Goal: Use online tool/utility: Utilize a website feature to perform a specific function

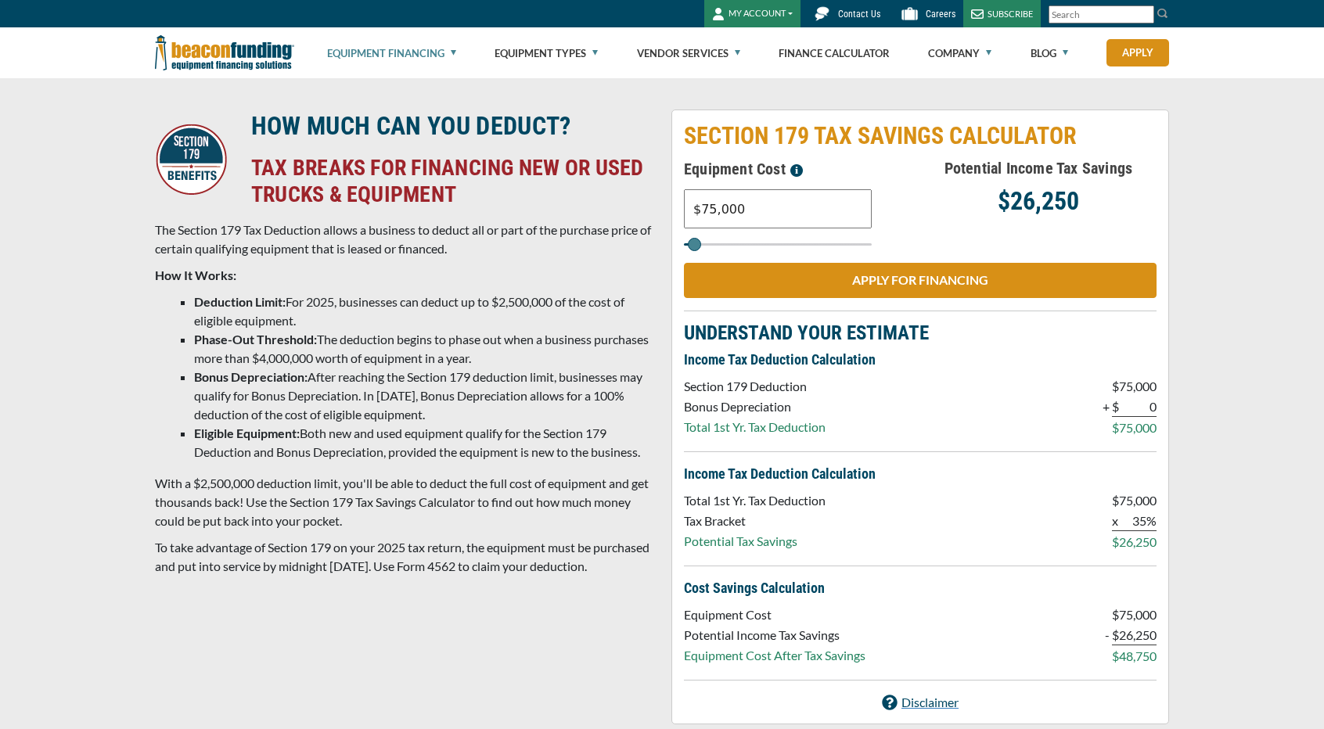
click at [622, 226] on div "HOW MUCH CAN YOU DEDUCT? TAX BREAKS FOR FINANCING NEW OR USED TRUCKS & EQUIPMEN…" at bounding box center [662, 417] width 1033 height 615
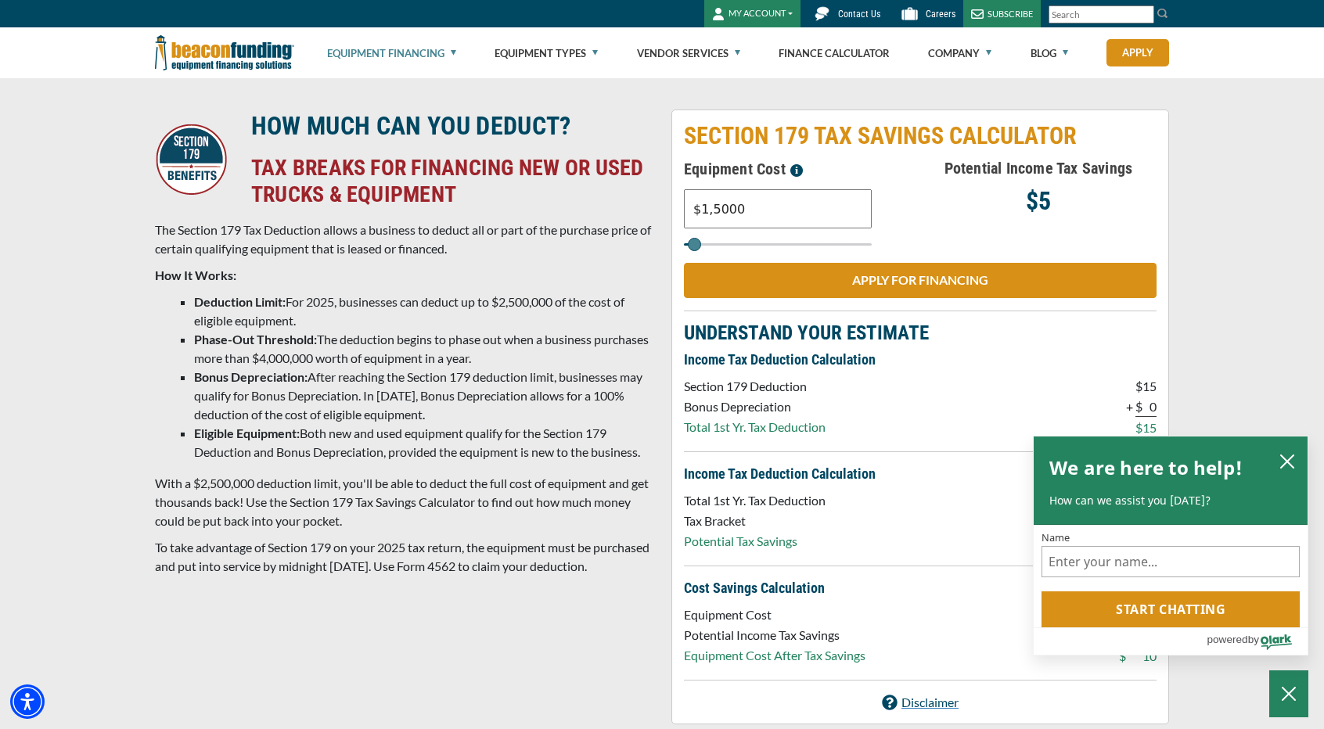
type input "$15,000"
type input "15000"
type input "$150,000"
type input "150000"
type input "$150,000"
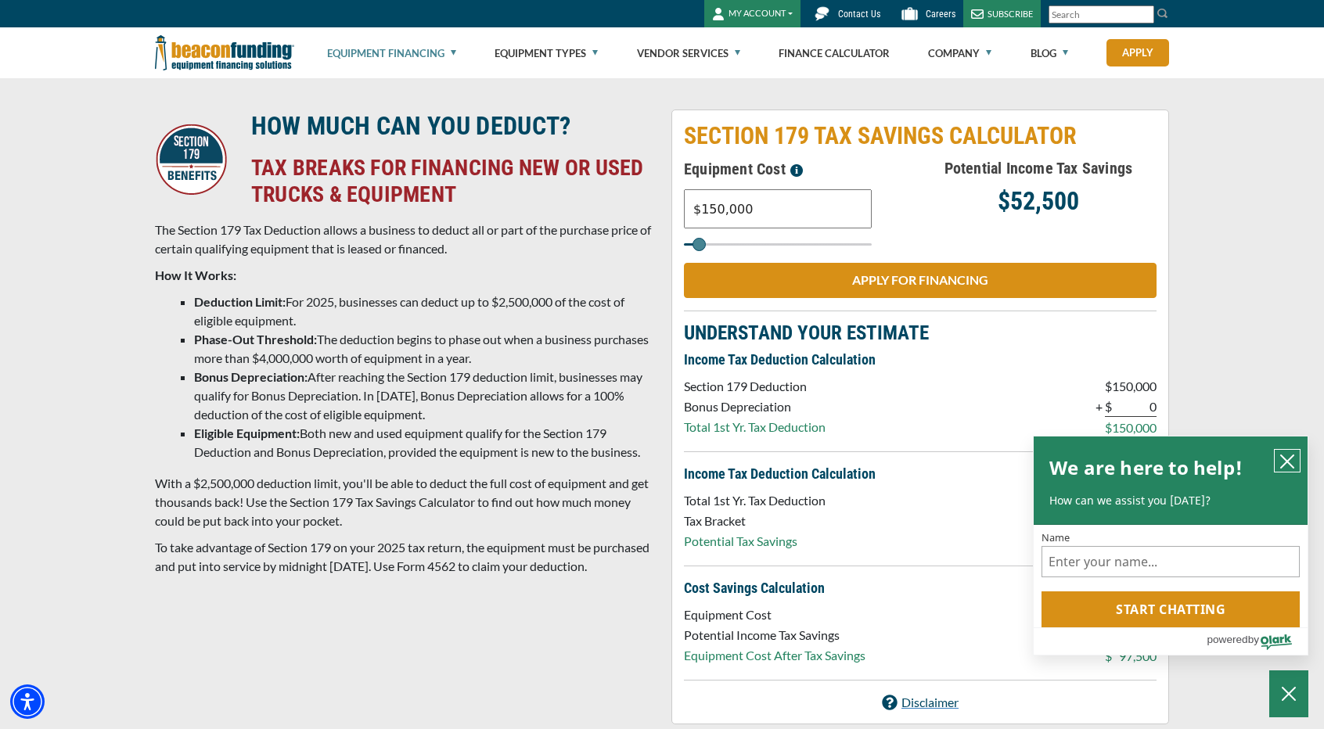
click at [1287, 461] on icon "close chatbox" at bounding box center [1287, 462] width 13 height 13
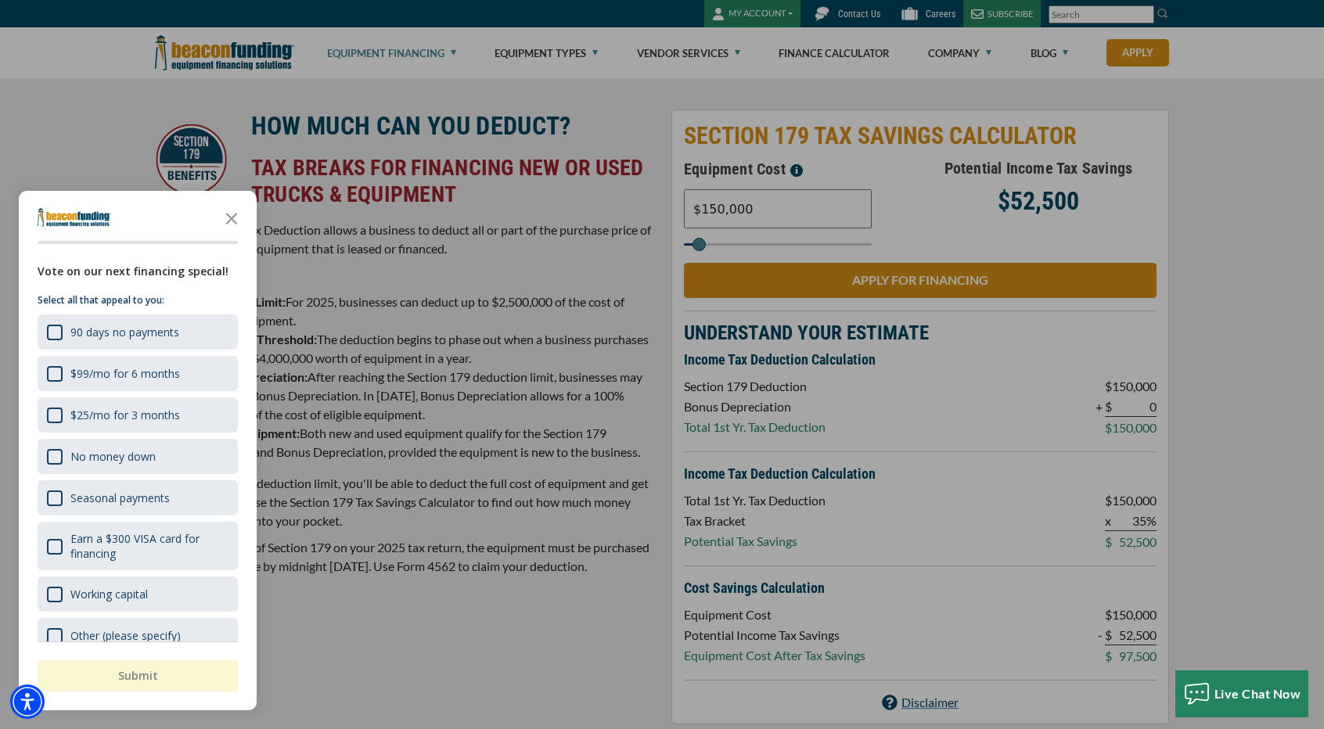
click at [239, 229] on icon "Close the survey" at bounding box center [231, 217] width 31 height 31
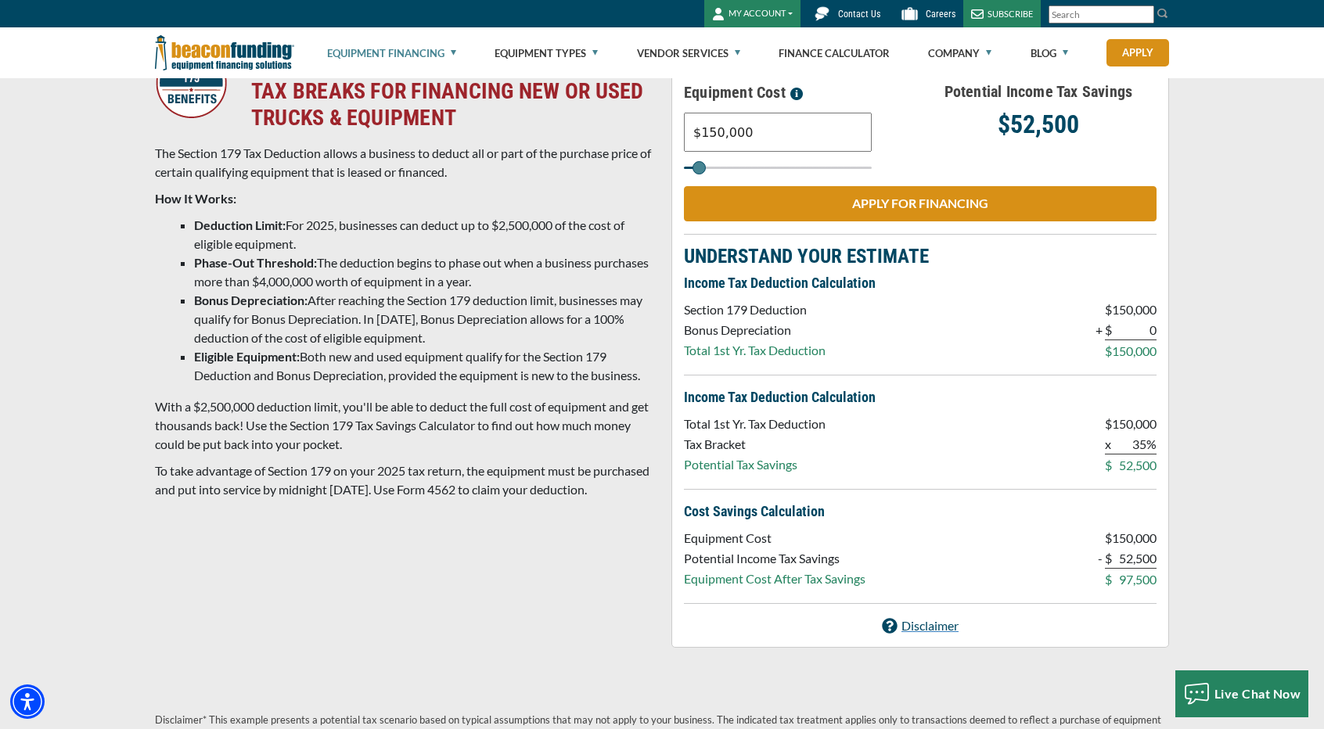
scroll to position [81, 0]
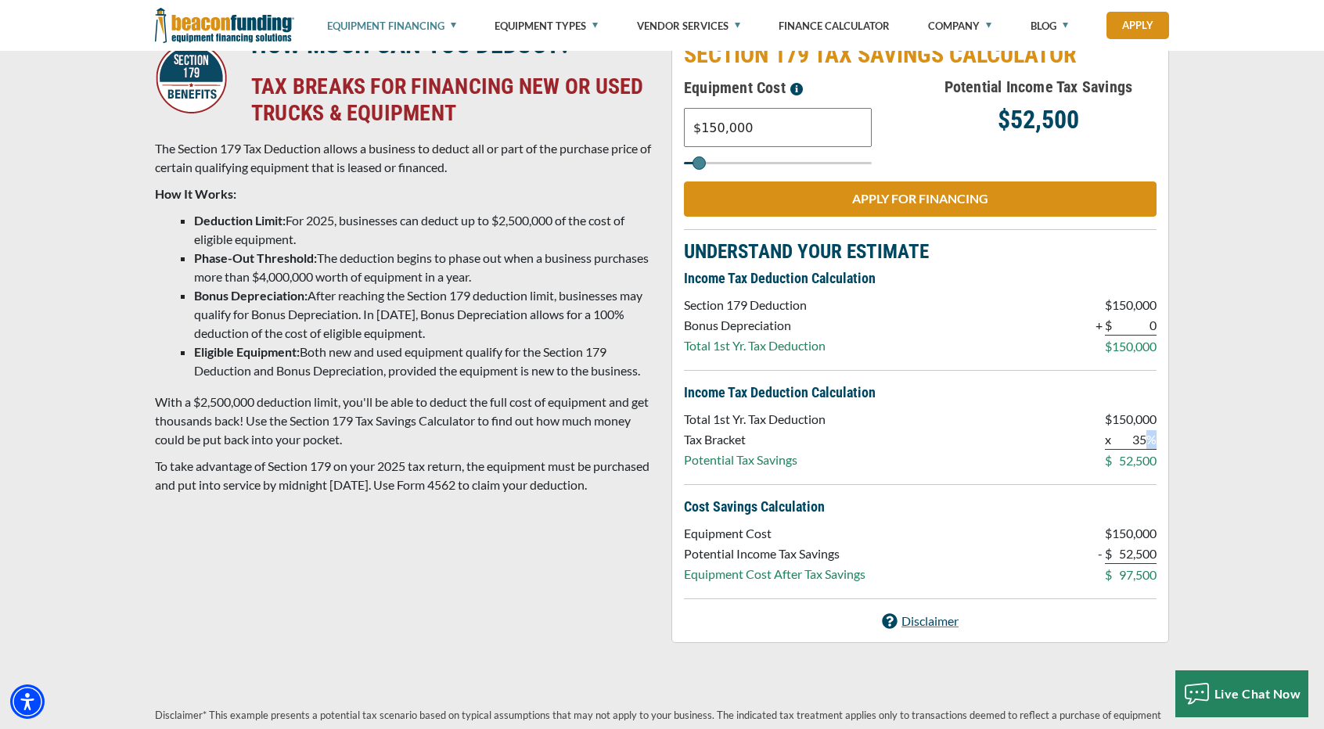
drag, startPoint x: 1147, startPoint y: 445, endPoint x: 1205, endPoint y: 449, distance: 58.8
click at [1179, 448] on div "HOW MUCH CAN YOU DEDUCT? TAX BREAKS FOR FINANCING NEW OR USED TRUCKS & EQUIPMEN…" at bounding box center [662, 336] width 1324 height 678
click at [1205, 449] on div "HOW MUCH CAN YOU DEDUCT? TAX BREAKS FOR FINANCING NEW OR USED TRUCKS & EQUIPMEN…" at bounding box center [662, 336] width 1324 height 678
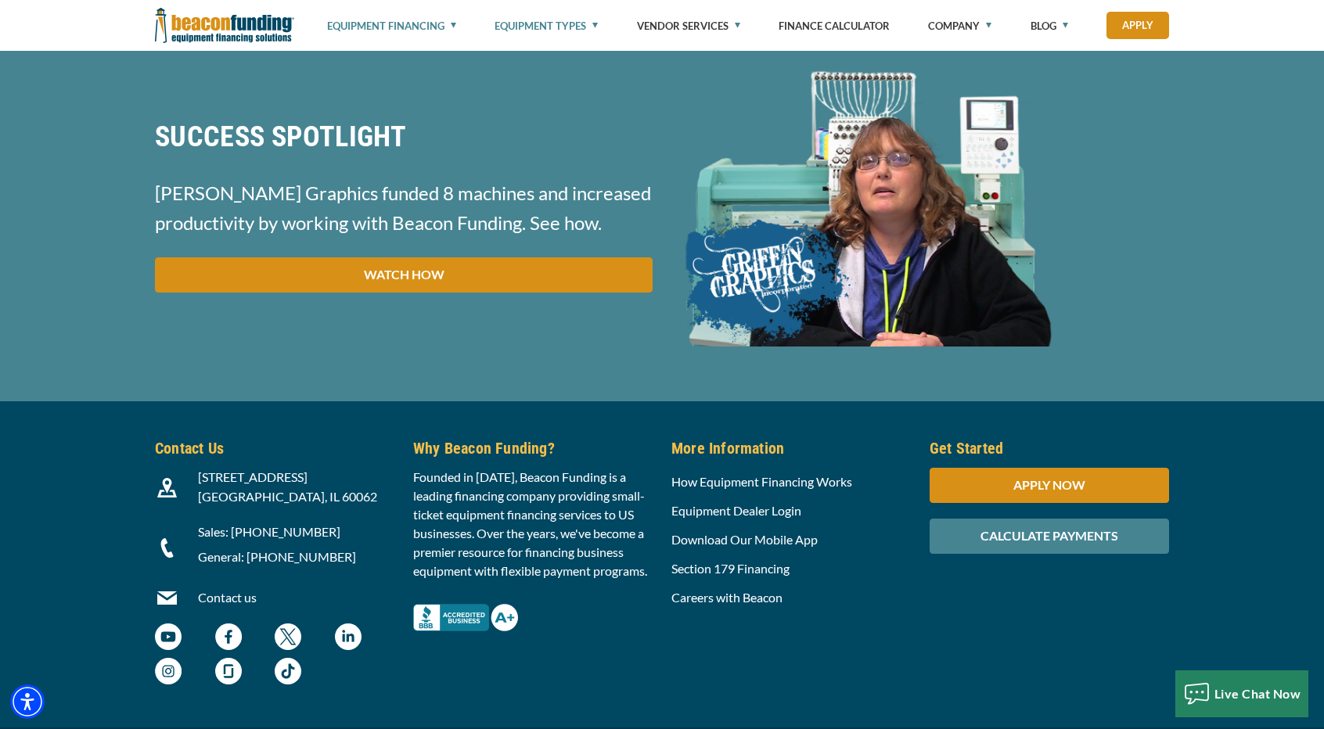
scroll to position [855, 0]
